Goal: Information Seeking & Learning: Learn about a topic

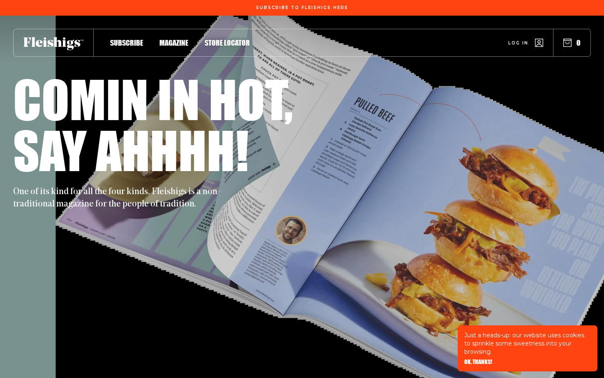
scroll to position [16, 0]
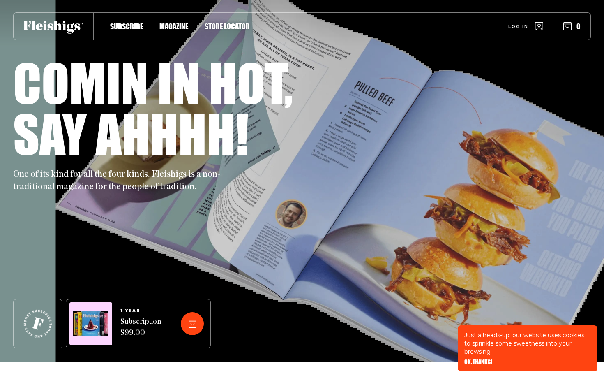
click at [180, 22] on span "Magazine" at bounding box center [173, 17] width 29 height 9
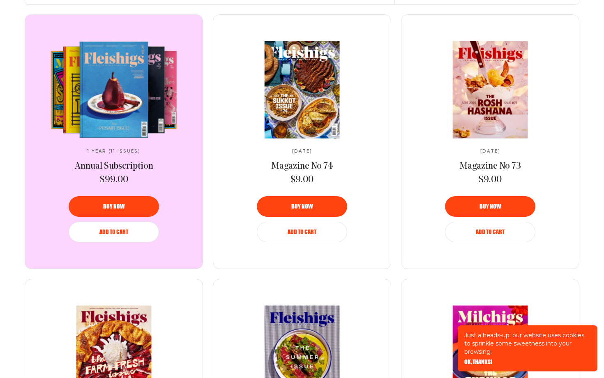
scroll to position [321, 0]
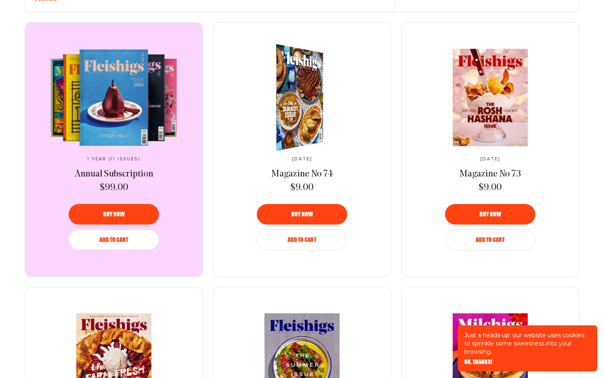
click at [299, 138] on img at bounding box center [294, 97] width 87 height 116
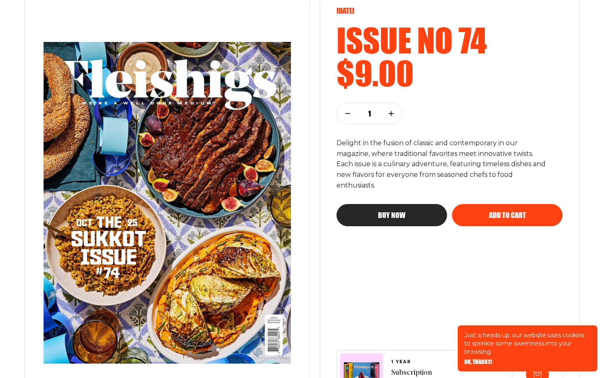
scroll to position [125, 0]
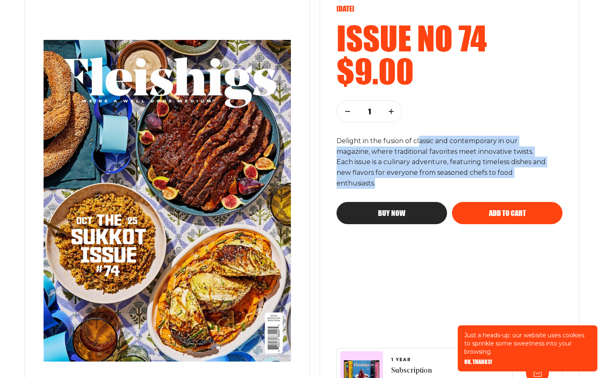
drag, startPoint x: 422, startPoint y: 178, endPoint x: 419, endPoint y: 143, distance: 35.0
click at [419, 143] on p "Delight in the fusion of classic and contemporary in our magazine, where tradit…" at bounding box center [442, 162] width 212 height 53
click at [419, 147] on p "Delight in the fusion of classic and contemporary in our magazine, where tradit…" at bounding box center [442, 162] width 212 height 53
drag, startPoint x: 411, startPoint y: 179, endPoint x: 410, endPoint y: 152, distance: 26.7
click at [410, 152] on p "Delight in the fusion of classic and contemporary in our magazine, where tradit…" at bounding box center [442, 162] width 212 height 53
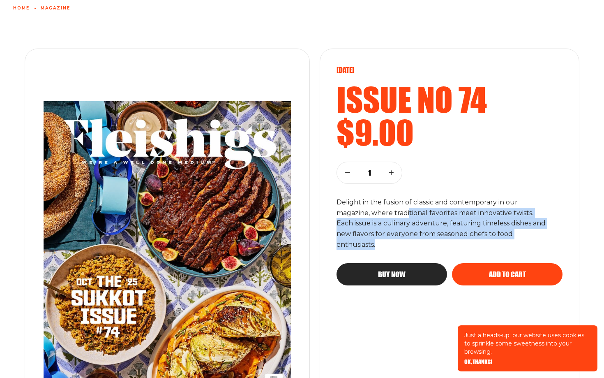
scroll to position [62, 0]
